Goal: Feedback & Contribution: Leave review/rating

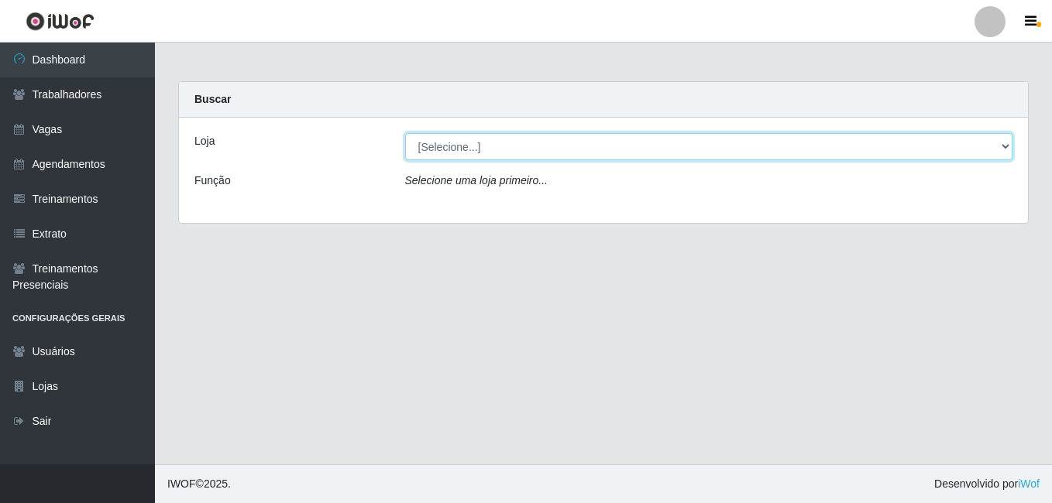
click at [1002, 146] on select "[Selecione...] [GEOGRAPHIC_DATA] - [DATE][GEOGRAPHIC_DATA]" at bounding box center [709, 146] width 608 height 27
select select "471"
click at [405, 133] on select "[Selecione...] [GEOGRAPHIC_DATA] - [DATE][GEOGRAPHIC_DATA]" at bounding box center [709, 146] width 608 height 27
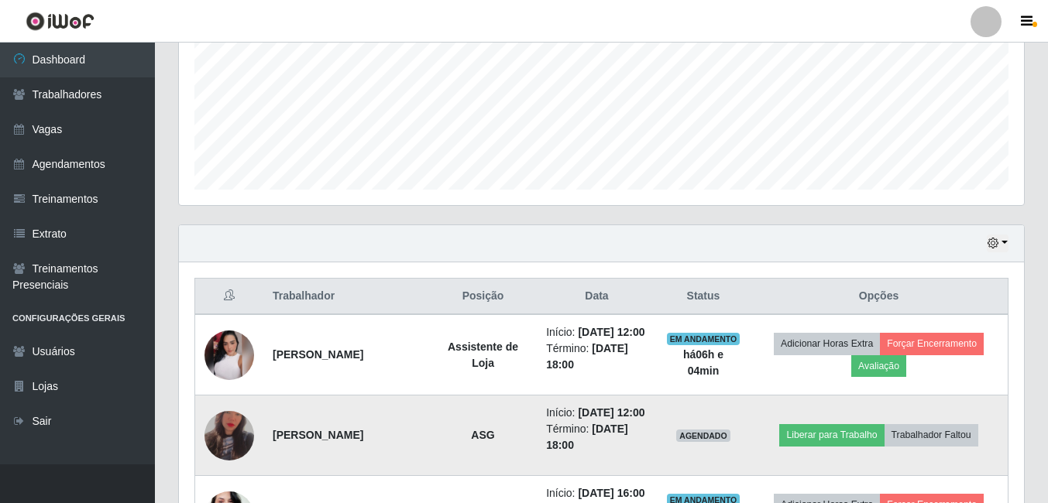
scroll to position [465, 0]
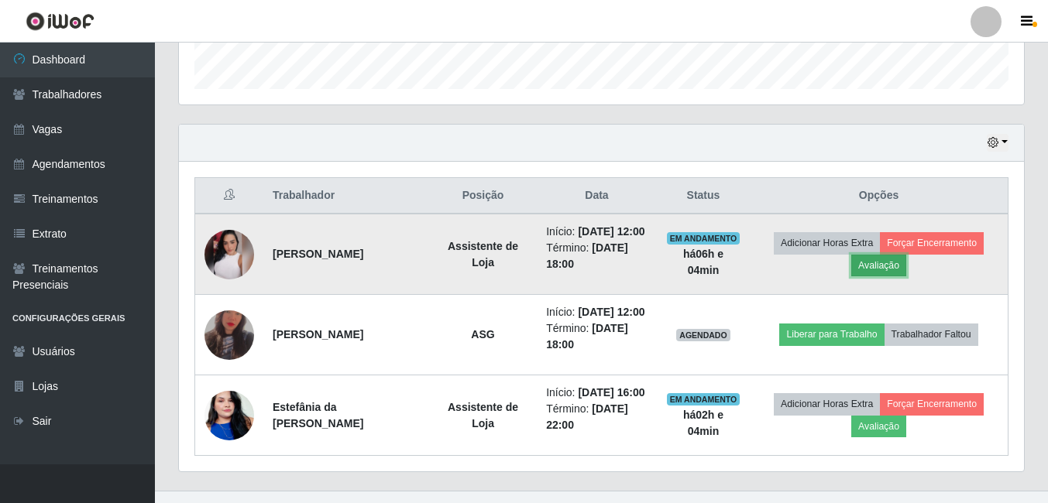
click at [873, 265] on button "Avaliação" at bounding box center [878, 266] width 55 height 22
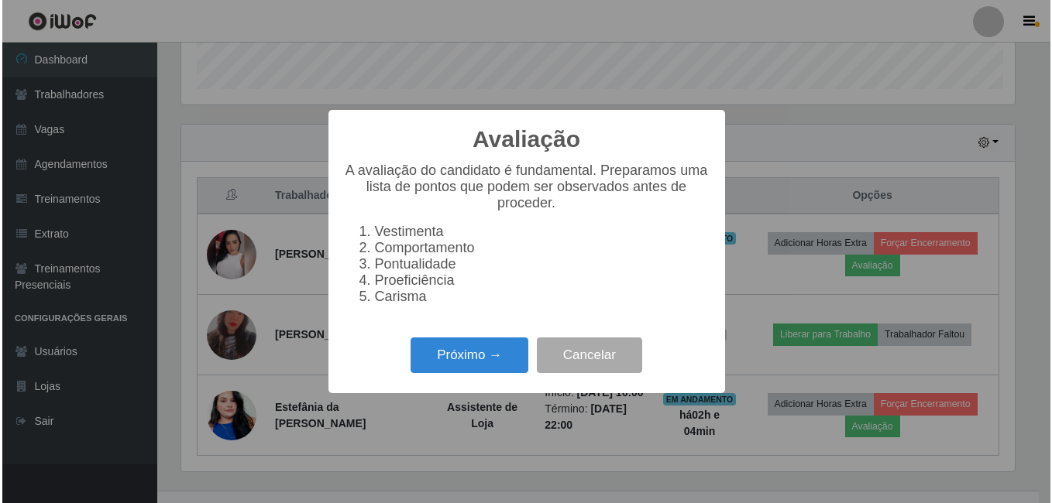
scroll to position [321, 837]
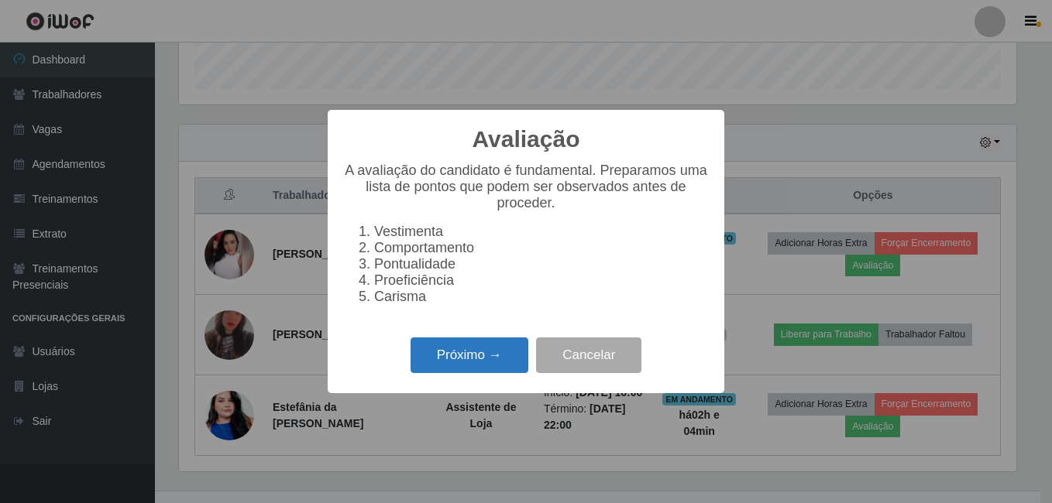
click at [433, 369] on button "Próximo →" at bounding box center [470, 356] width 118 height 36
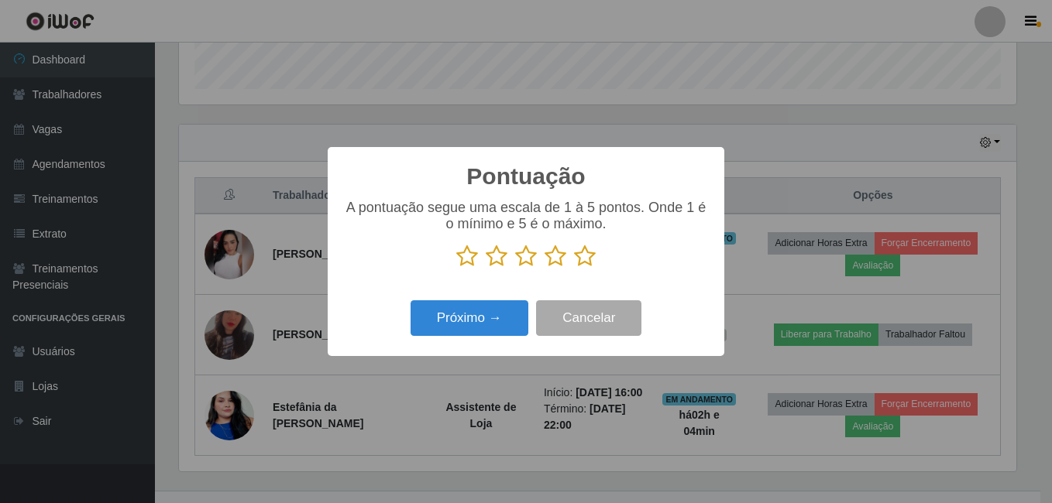
scroll to position [774256, 773740]
click at [579, 261] on icon at bounding box center [585, 256] width 22 height 23
click at [574, 268] on input "radio" at bounding box center [574, 268] width 0 height 0
click at [551, 259] on icon at bounding box center [556, 256] width 22 height 23
click at [545, 268] on input "radio" at bounding box center [545, 268] width 0 height 0
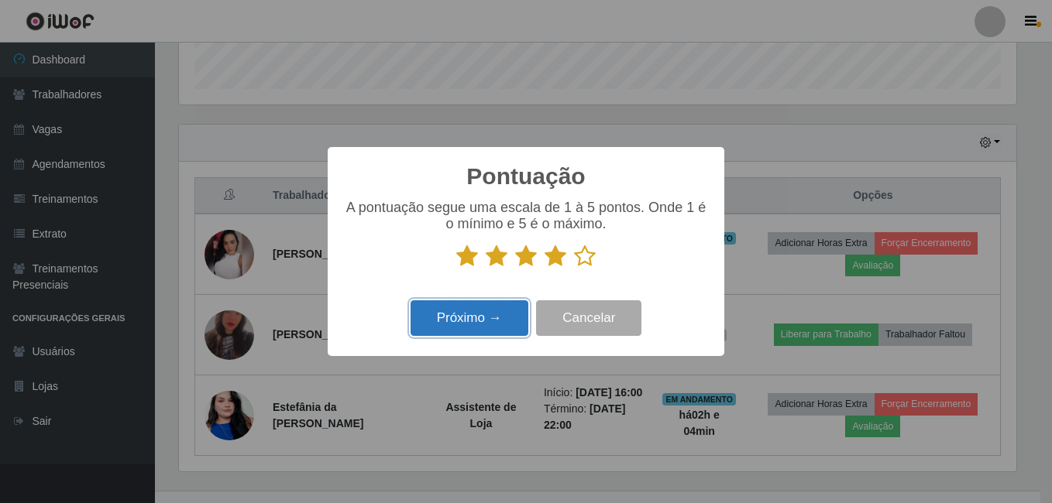
click at [523, 309] on button "Próximo →" at bounding box center [470, 319] width 118 height 36
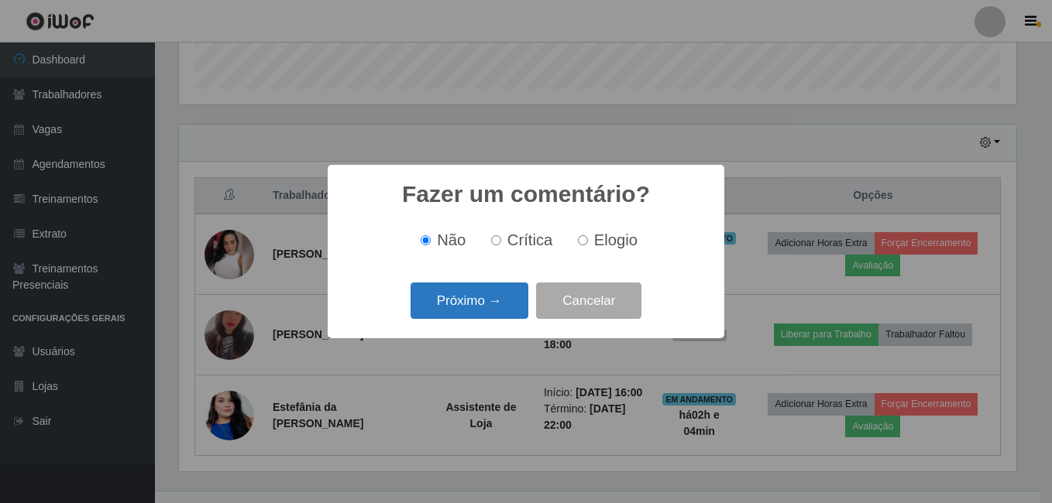
click at [490, 300] on button "Próximo →" at bounding box center [470, 301] width 118 height 36
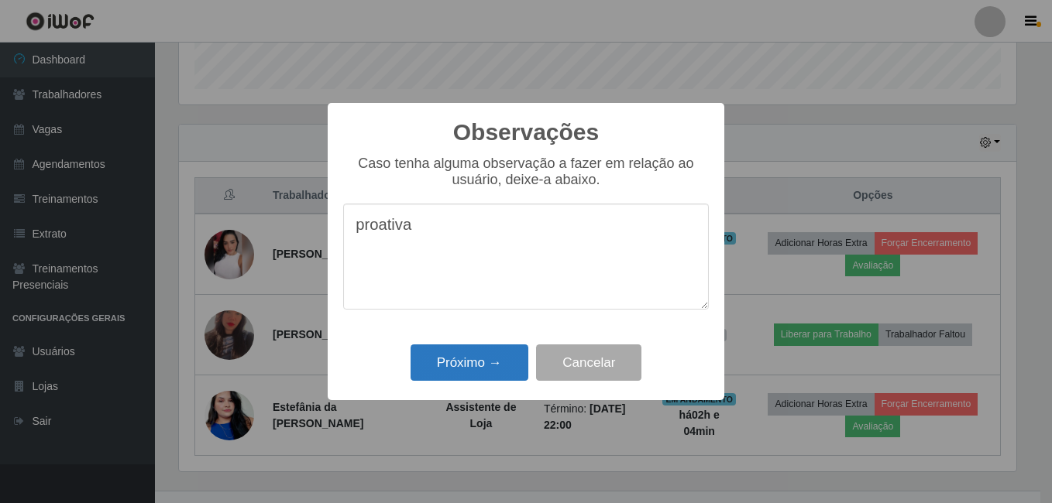
type textarea "proativa"
click at [464, 356] on button "Próximo →" at bounding box center [470, 363] width 118 height 36
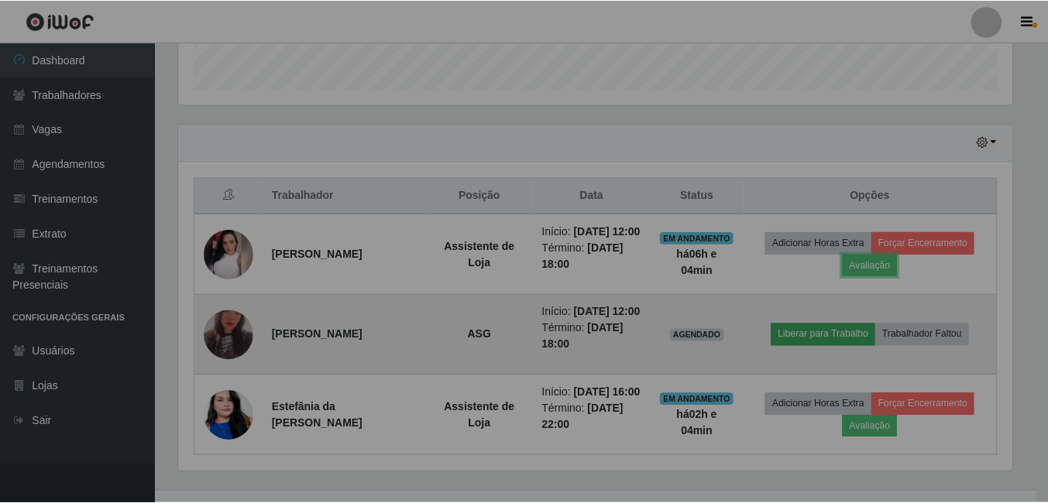
scroll to position [321, 845]
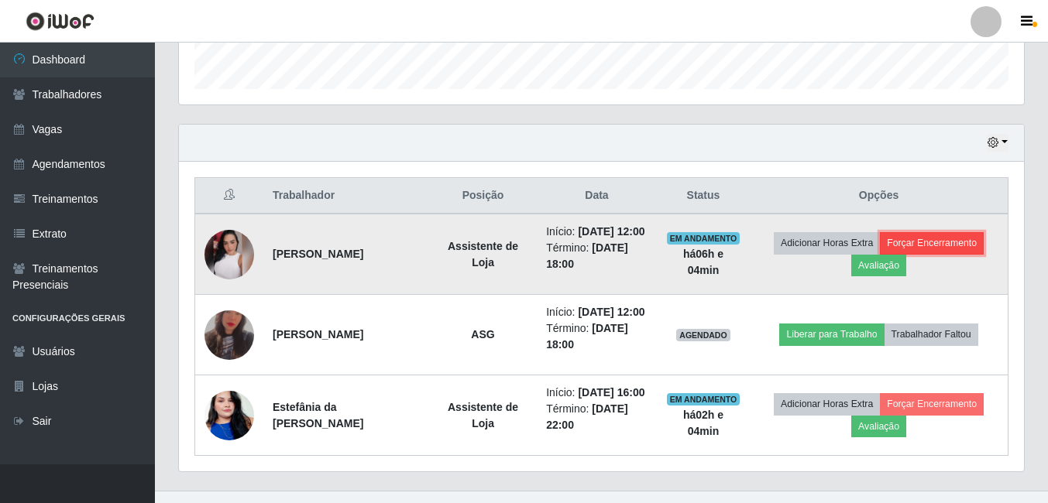
click at [912, 242] on button "Forçar Encerramento" at bounding box center [932, 243] width 104 height 22
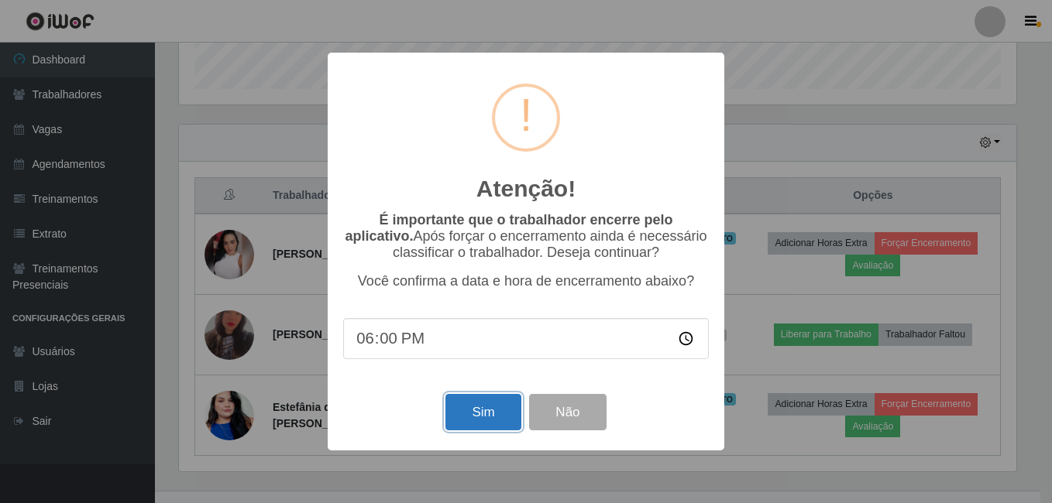
click at [483, 421] on button "Sim" at bounding box center [482, 412] width 75 height 36
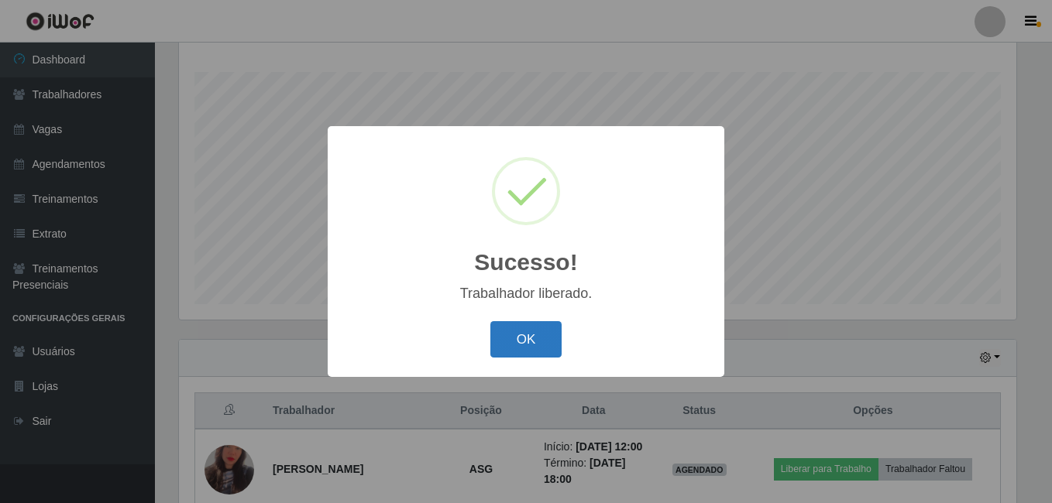
click at [535, 338] on button "OK" at bounding box center [526, 339] width 72 height 36
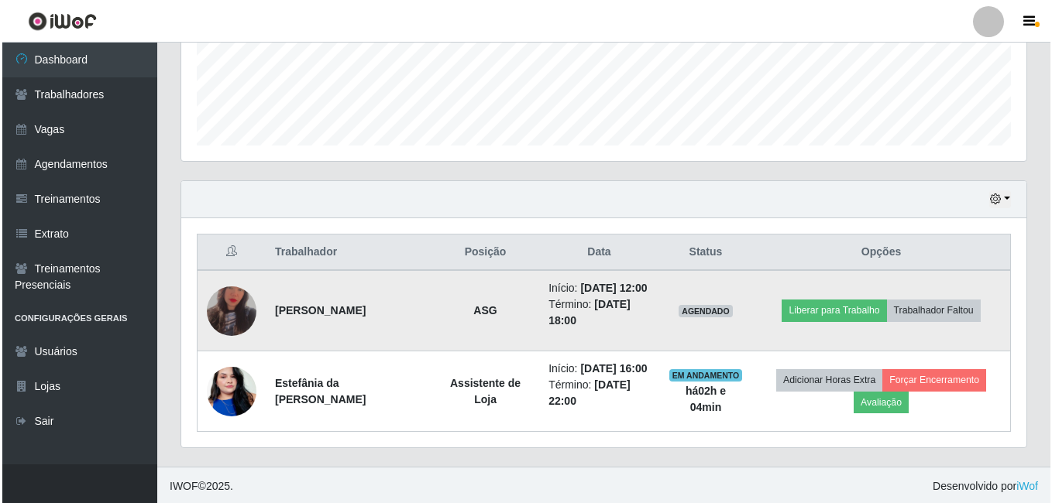
scroll to position [411, 0]
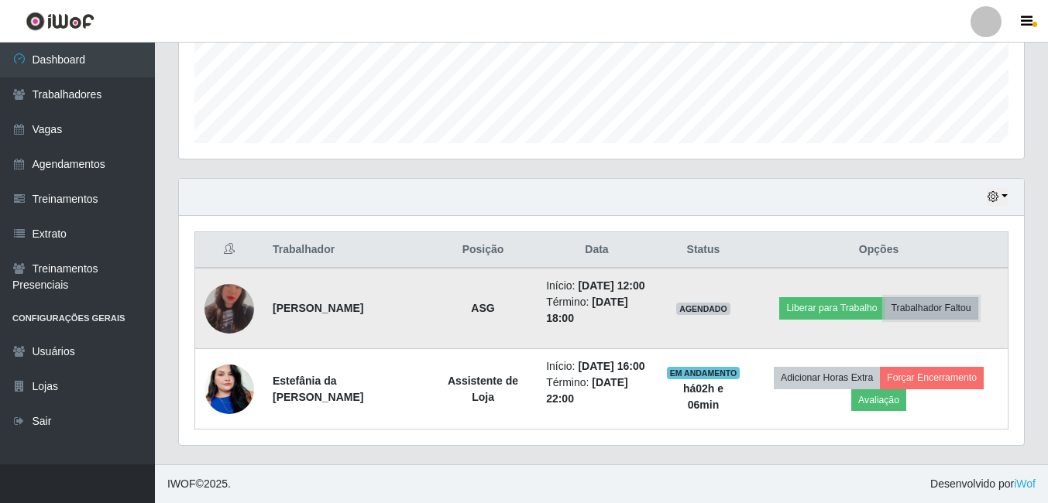
click at [916, 314] on button "Trabalhador Faltou" at bounding box center [932, 308] width 94 height 22
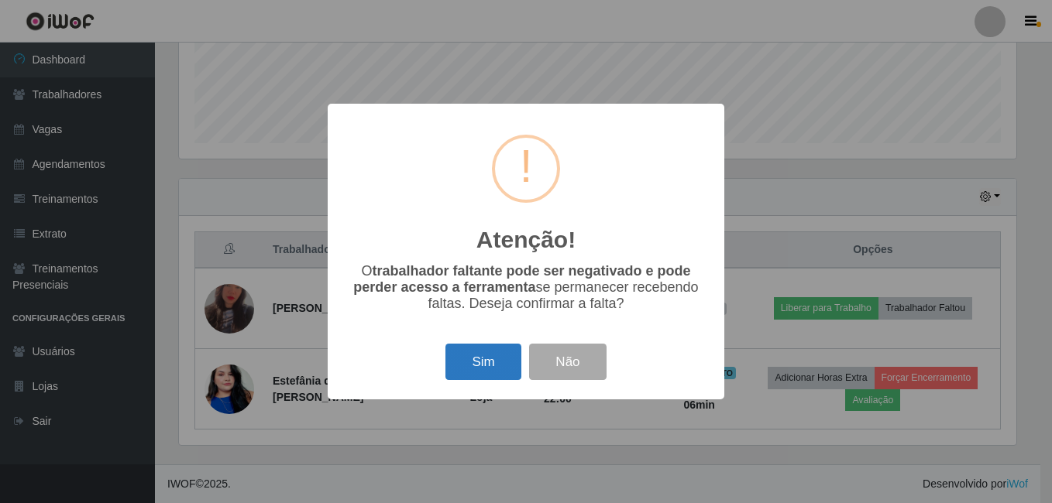
click at [484, 363] on button "Sim" at bounding box center [482, 362] width 75 height 36
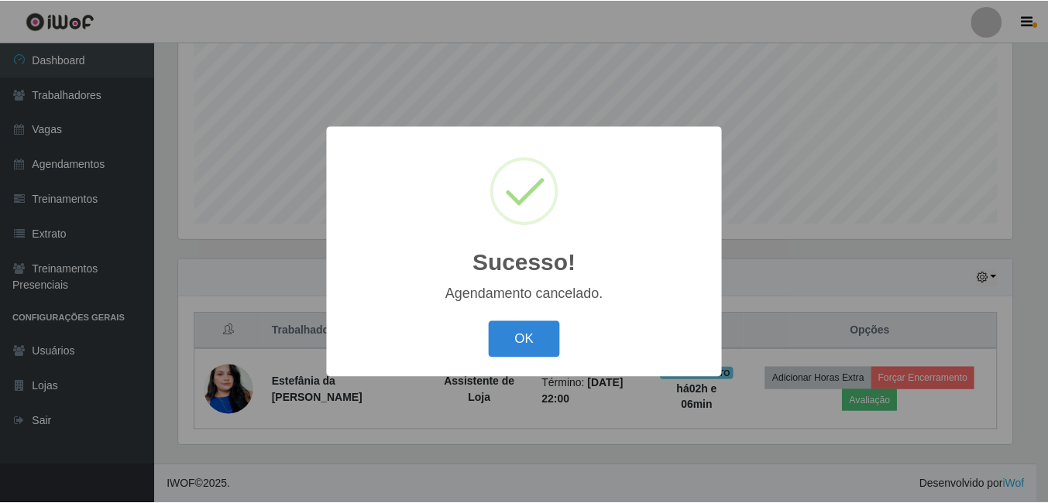
scroll to position [330, 0]
click at [517, 349] on button "OK" at bounding box center [526, 339] width 72 height 36
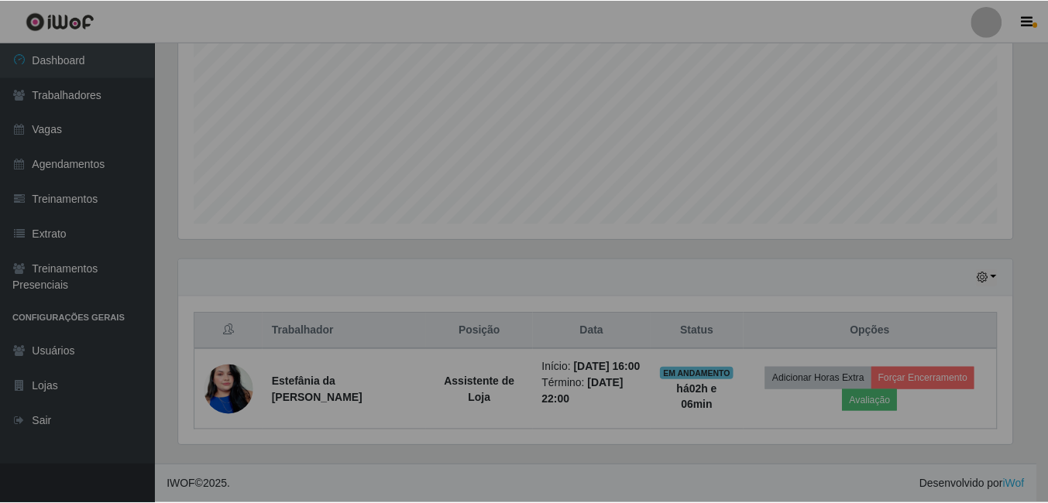
scroll to position [321, 845]
